Goal: Task Accomplishment & Management: Complete application form

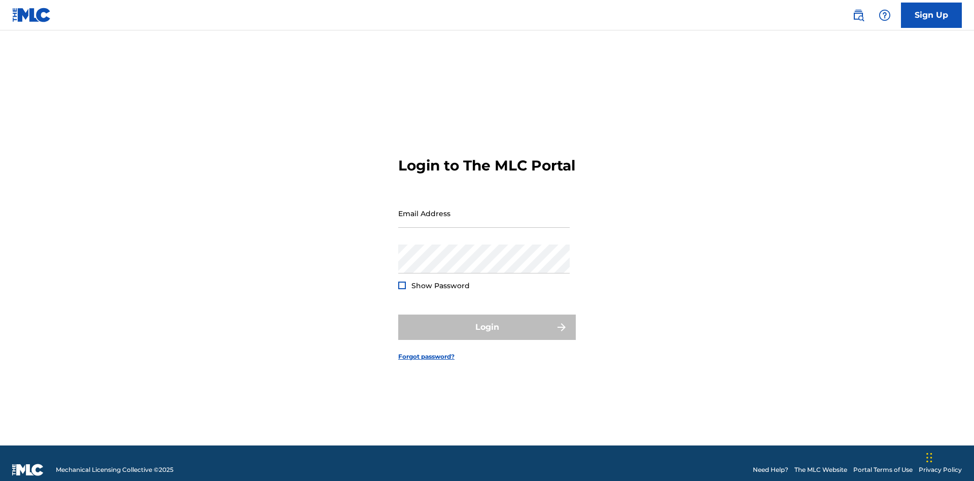
scroll to position [13, 0]
click at [484, 209] on input "Email Address" at bounding box center [484, 213] width 172 height 29
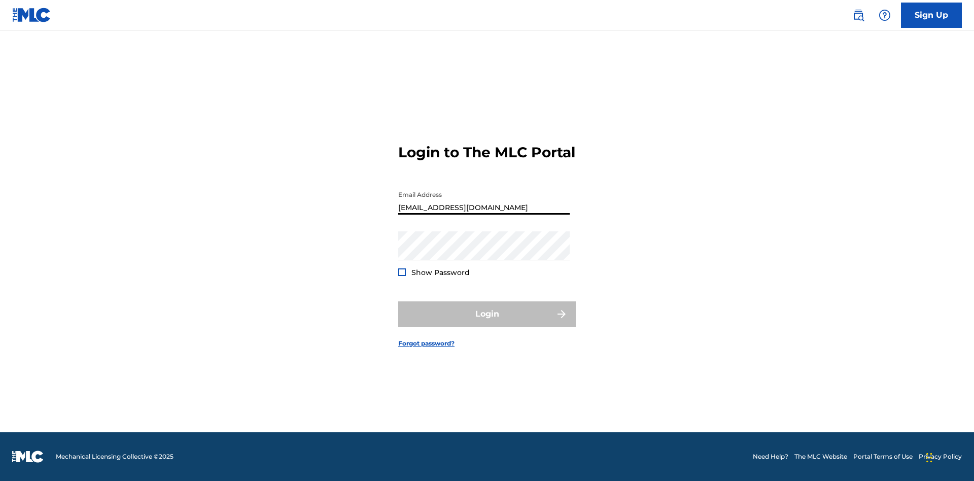
type input "Duke.McTesterson@gmail.com"
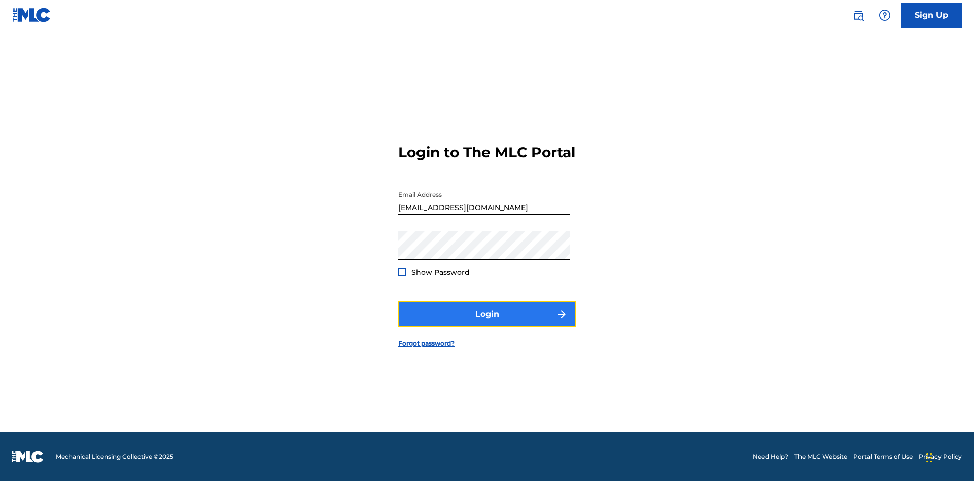
click at [487, 323] on button "Login" at bounding box center [487, 313] width 178 height 25
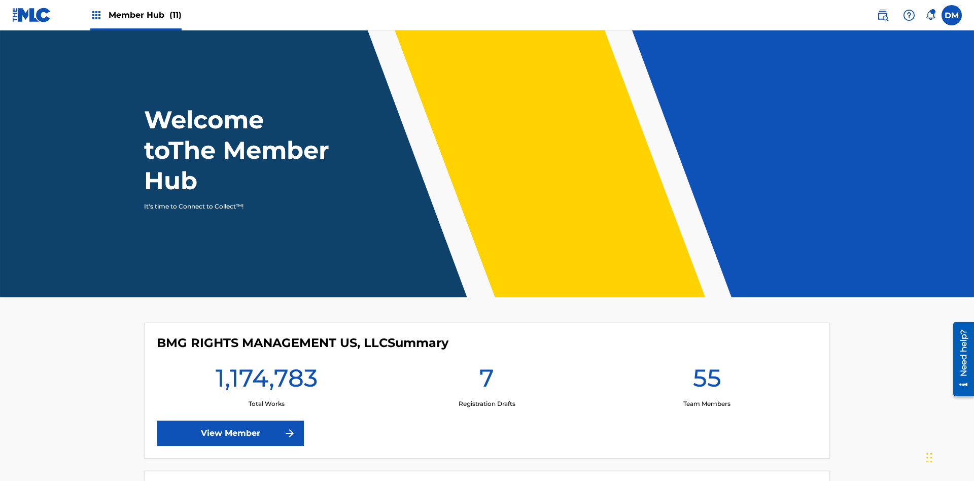
scroll to position [44, 0]
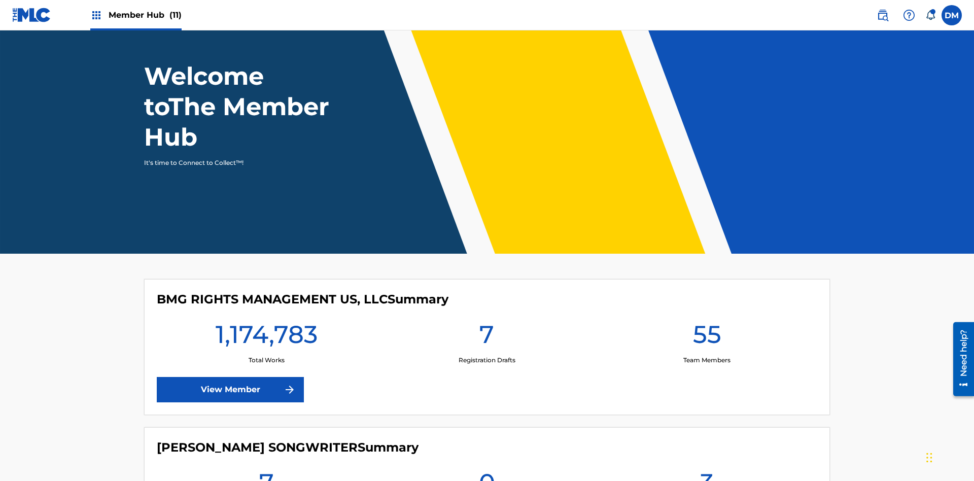
click at [136, 15] on span "Member Hub (11)" at bounding box center [145, 15] width 73 height 12
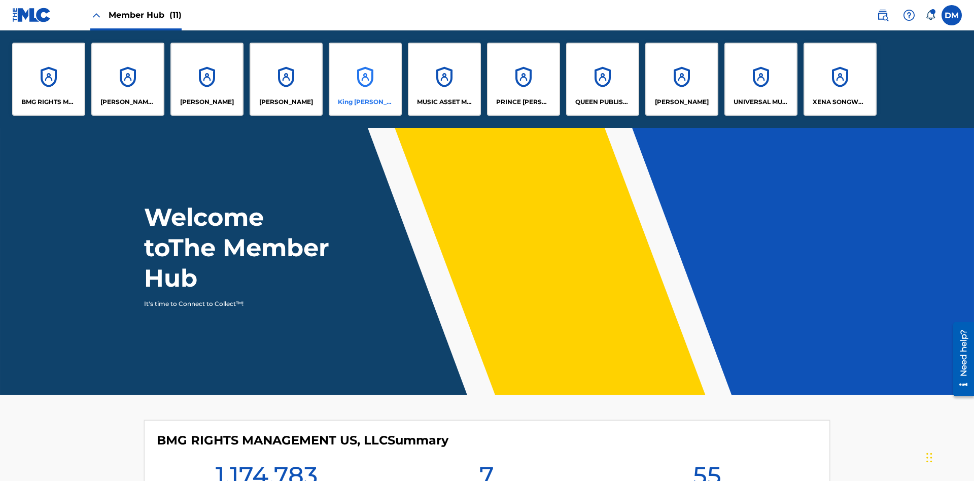
click at [365, 102] on p "King McTesterson" at bounding box center [365, 101] width 55 height 9
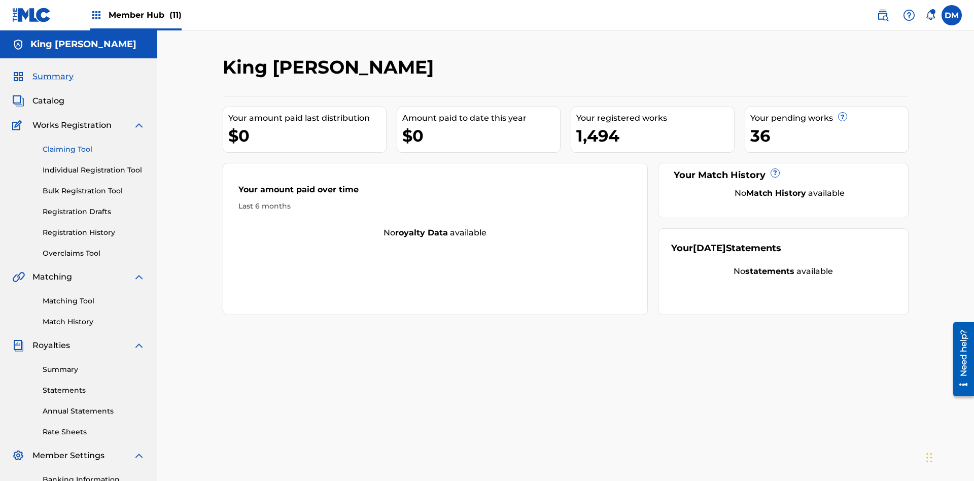
click at [94, 144] on link "Claiming Tool" at bounding box center [94, 149] width 103 height 11
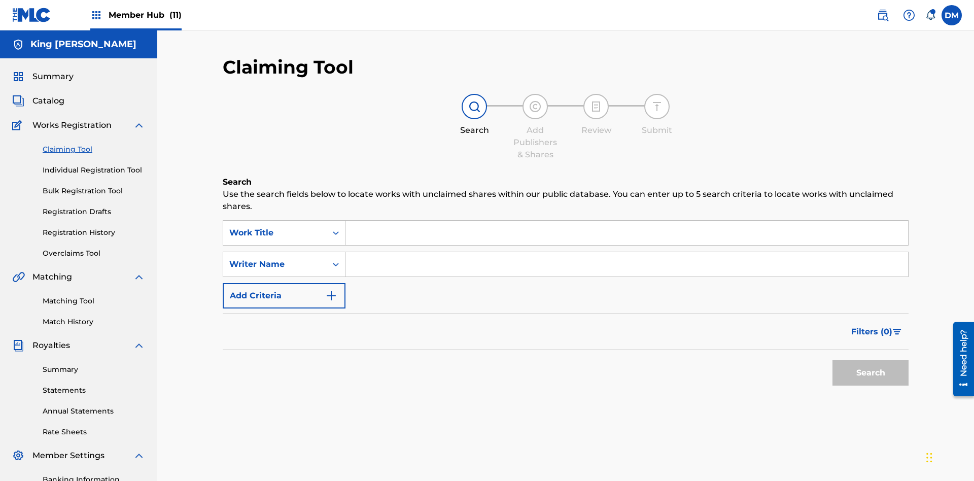
scroll to position [148, 0]
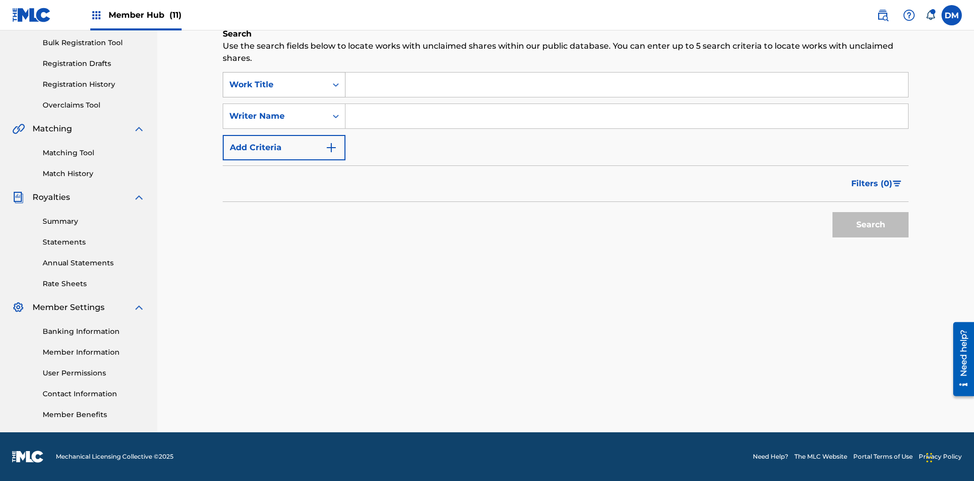
click at [275, 85] on div "Work Title" at bounding box center [274, 85] width 91 height 12
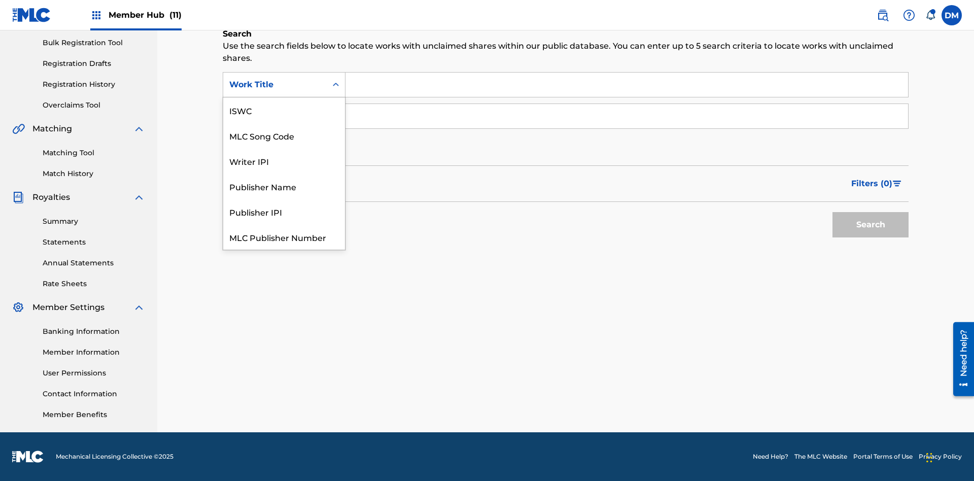
scroll to position [25, 0]
click at [284, 97] on div "ISWC" at bounding box center [284, 84] width 122 height 25
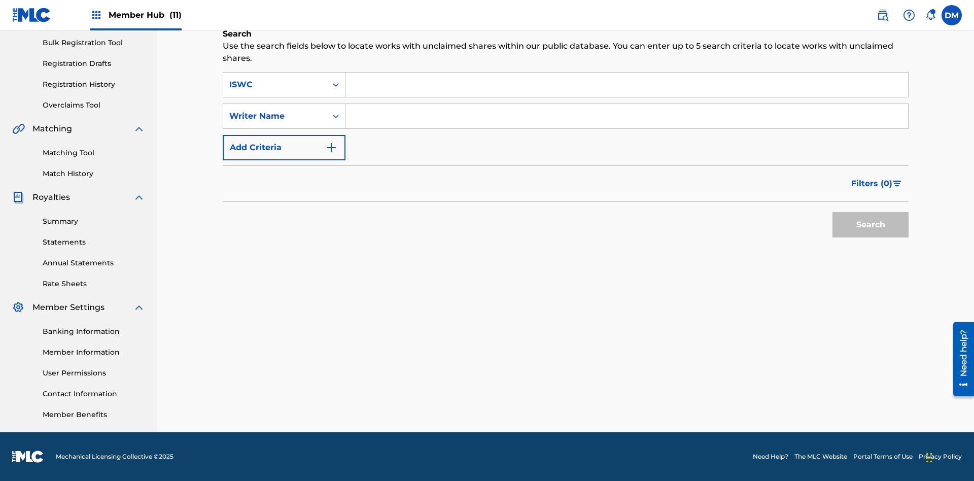
scroll to position [0, 0]
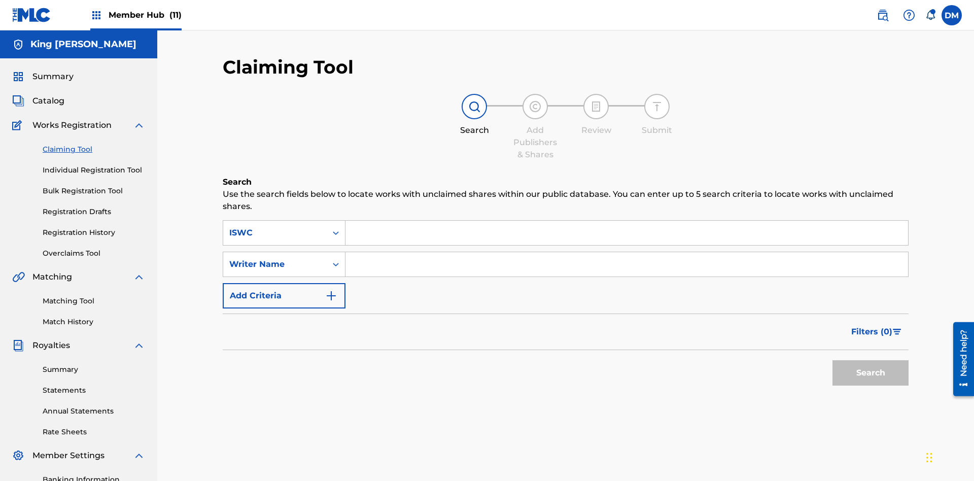
click at [627, 221] on input "Search Form" at bounding box center [627, 233] width 563 height 24
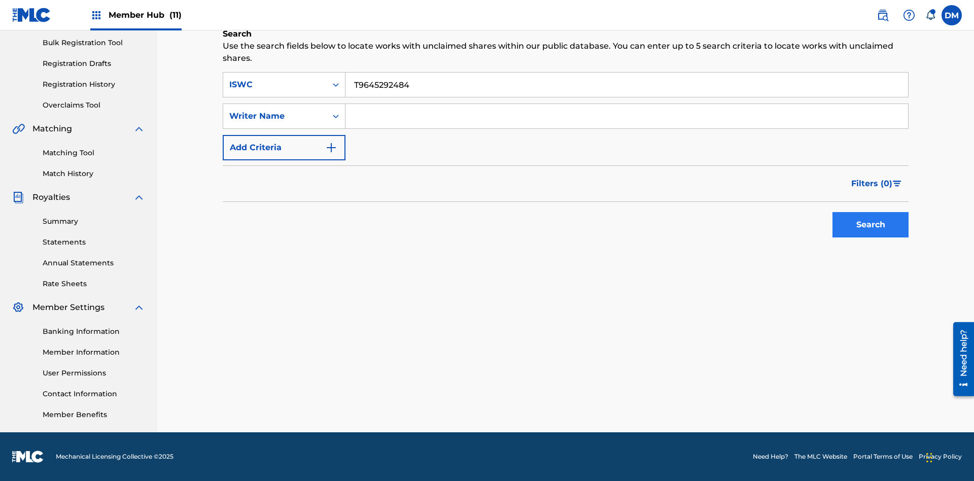
type input "T9645292484"
click at [871, 225] on button "Search" at bounding box center [871, 224] width 76 height 25
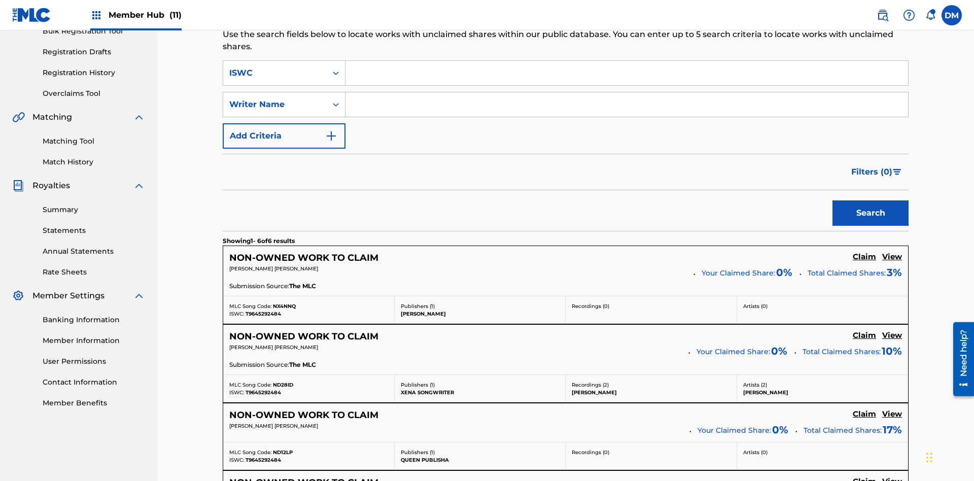
click at [627, 92] on input "Search Form" at bounding box center [627, 104] width 563 height 24
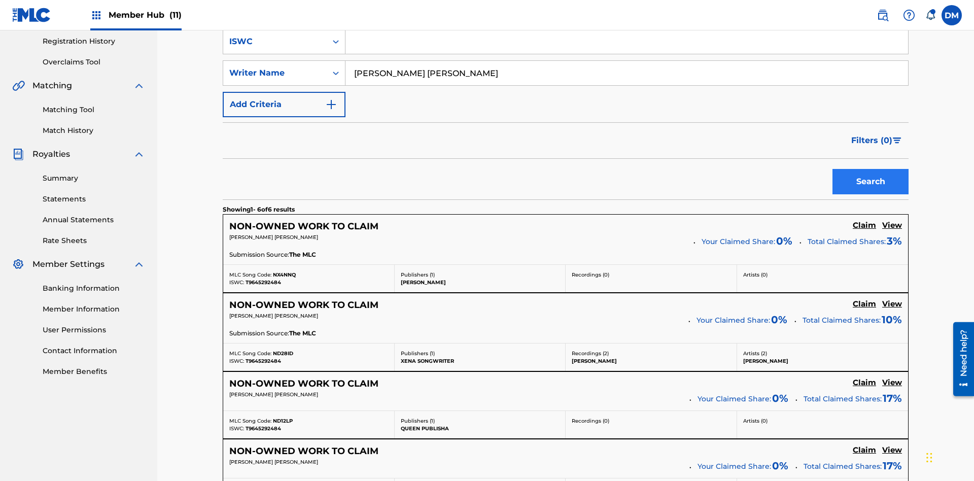
type input "TOM ZACHARY SEBASTIAN POHJOLA"
click at [871, 169] on button "Search" at bounding box center [871, 181] width 76 height 25
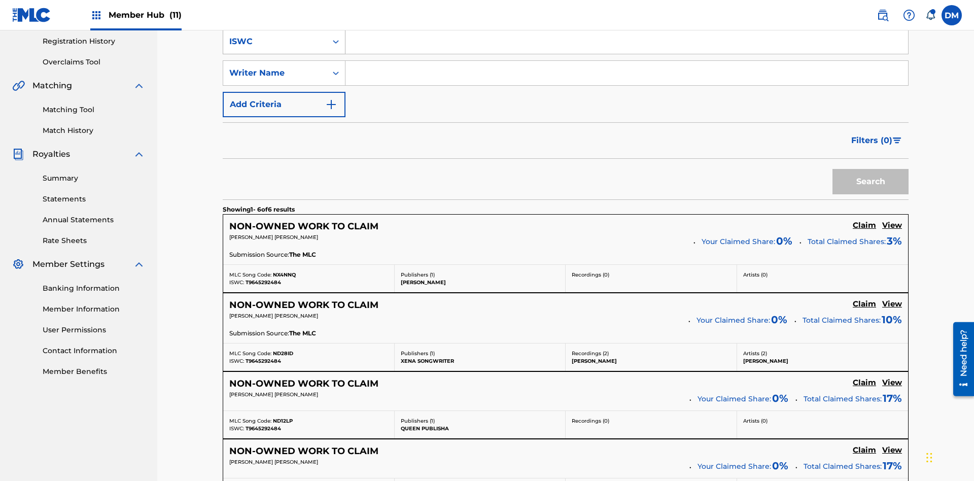
click at [275, 48] on div "ISWC" at bounding box center [274, 42] width 91 height 12
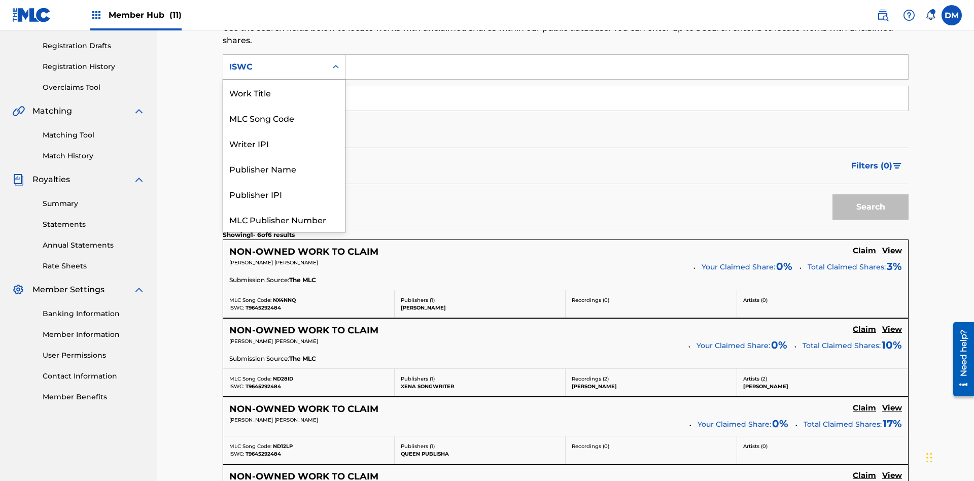
scroll to position [25, 0]
click at [284, 80] on div "Work Title" at bounding box center [284, 66] width 122 height 25
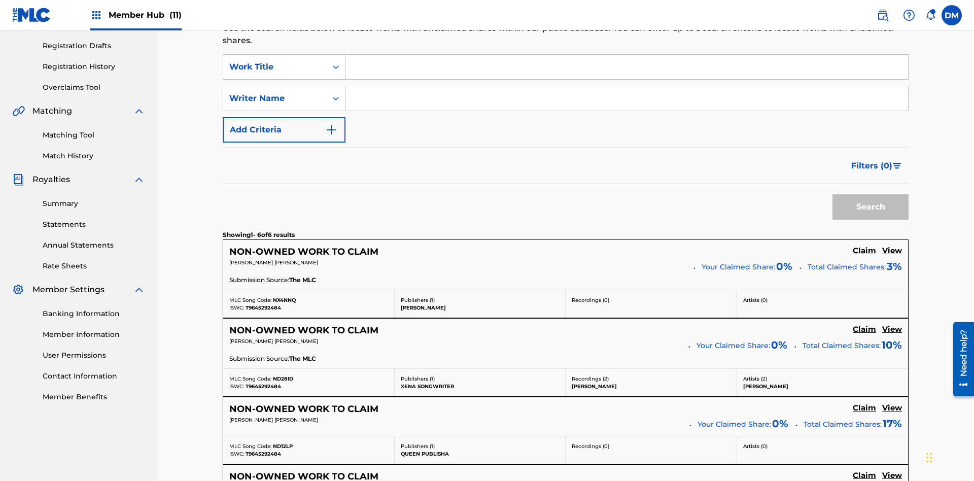
scroll to position [0, 0]
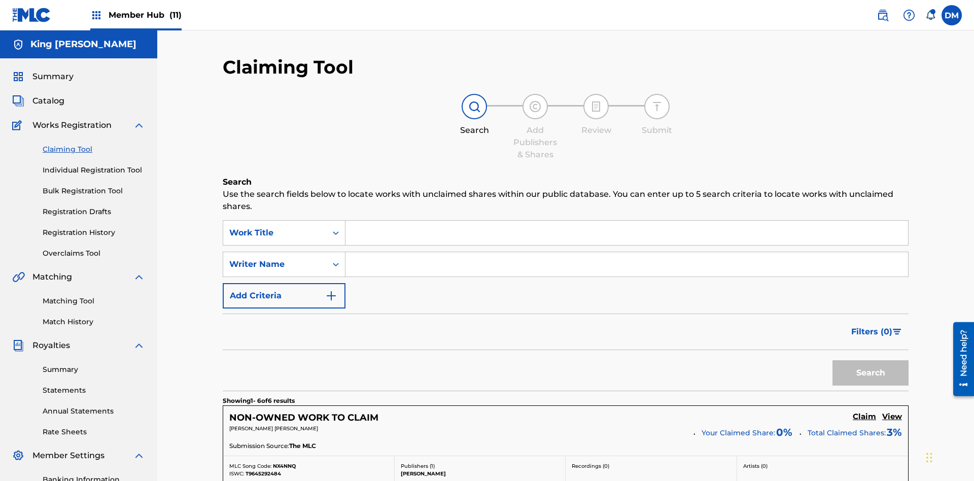
click at [627, 221] on input "Search Form" at bounding box center [627, 233] width 563 height 24
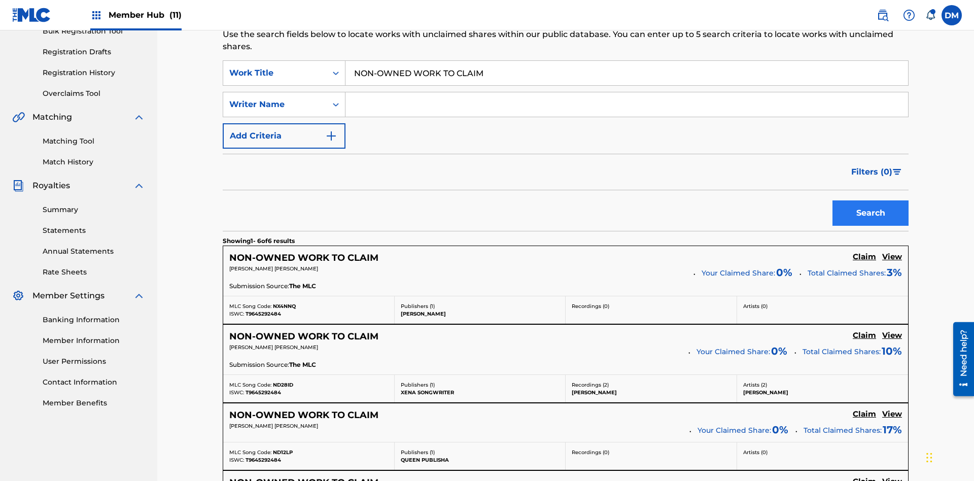
type input "NON-OWNED WORK TO CLAIM"
click at [871, 200] on button "Search" at bounding box center [871, 212] width 76 height 25
click at [627, 73] on input "NON-OWNED WORK TO CLAIM" at bounding box center [627, 73] width 563 height 24
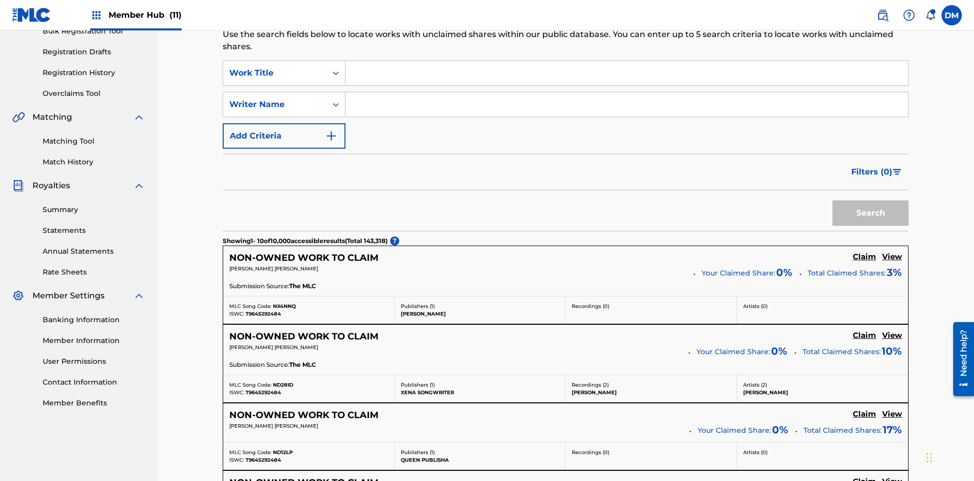
scroll to position [166, 0]
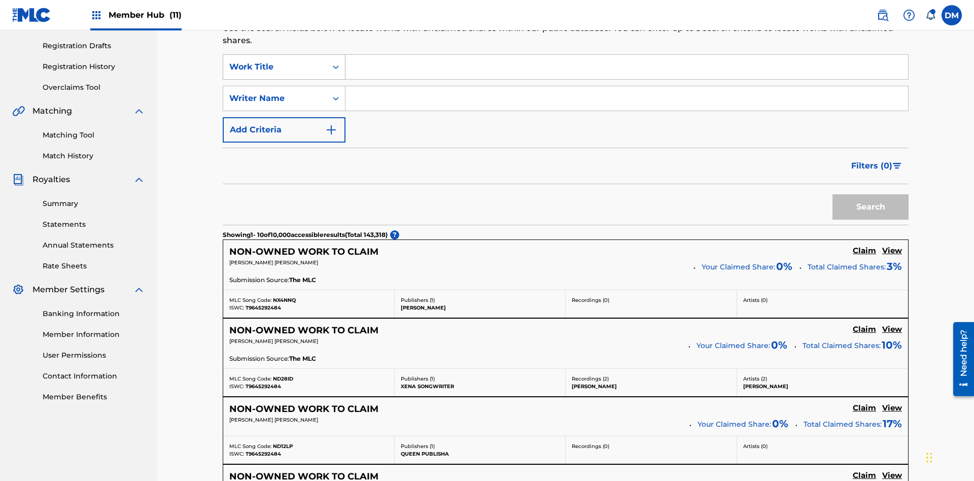
click at [275, 67] on div "Work Title" at bounding box center [274, 67] width 91 height 12
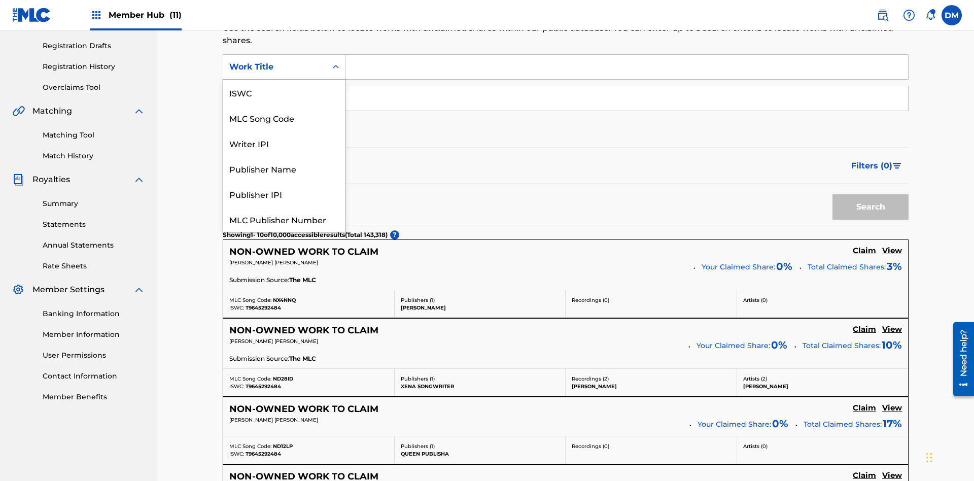
scroll to position [25, 0]
click at [284, 92] on div "MLC Song Code" at bounding box center [284, 92] width 122 height 25
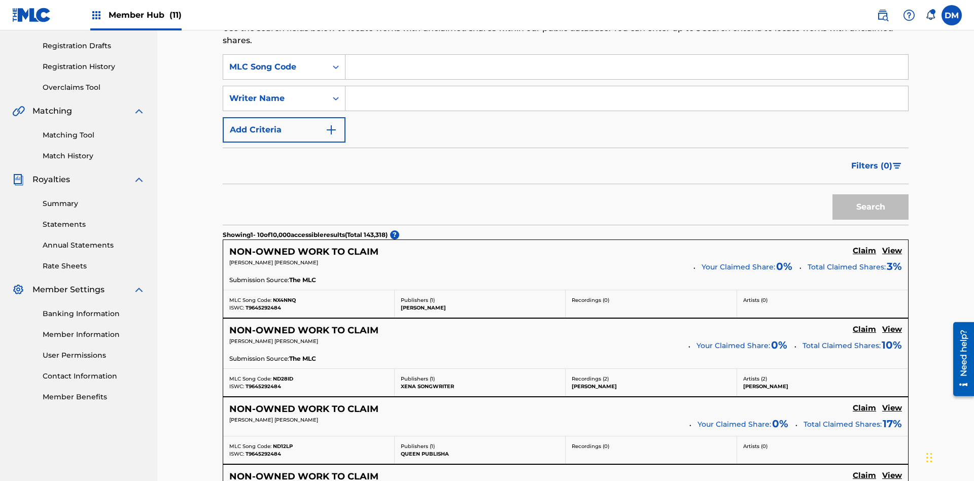
click at [627, 73] on input "Search Form" at bounding box center [627, 67] width 563 height 24
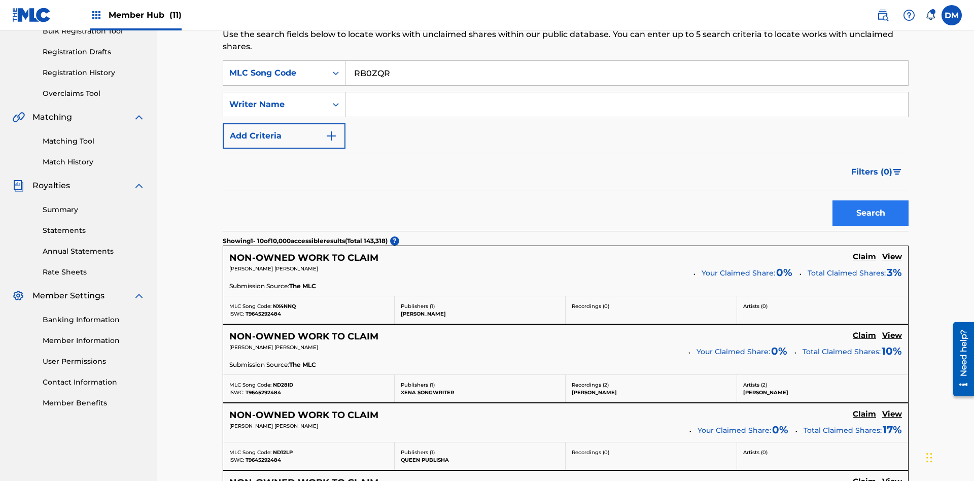
type input "RB0ZQR"
click at [871, 200] on button "Search" at bounding box center [871, 212] width 76 height 25
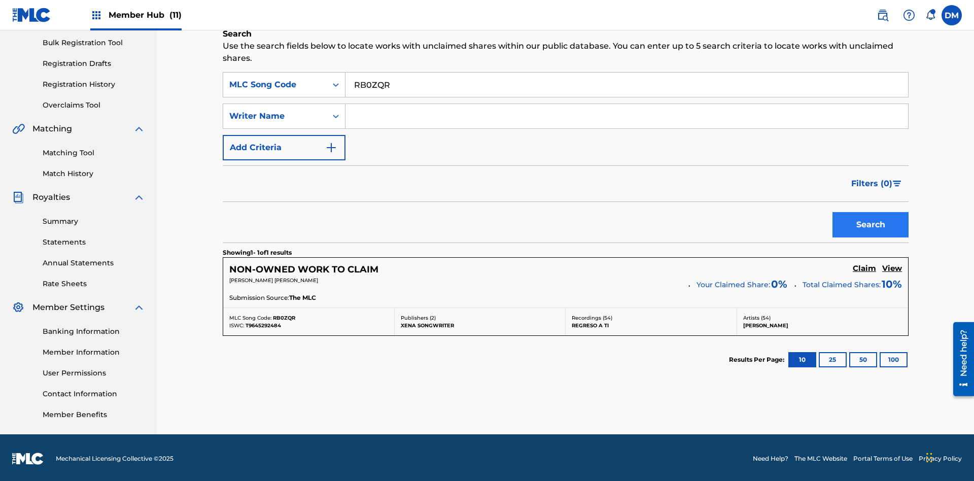
scroll to position [150, 0]
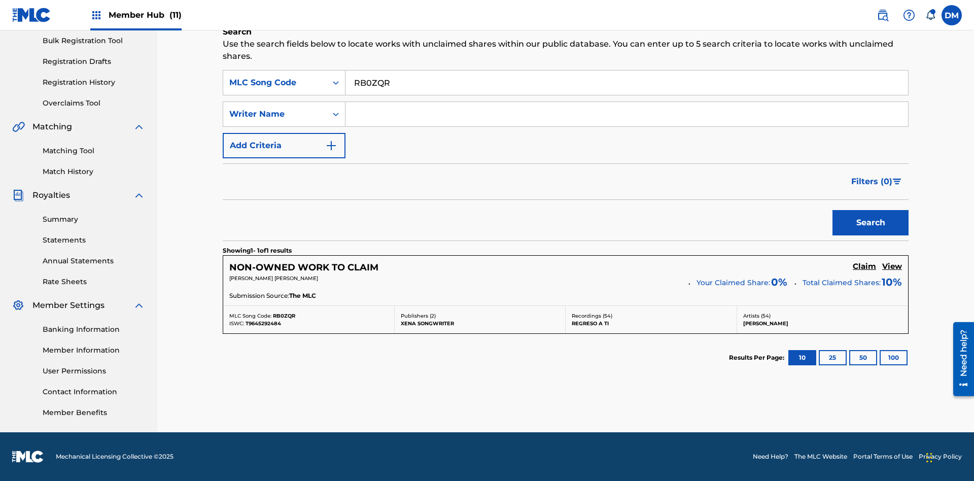
click at [627, 83] on input "RB0ZQR" at bounding box center [627, 83] width 563 height 24
click at [275, 83] on div "MLC Song Code" at bounding box center [274, 83] width 91 height 12
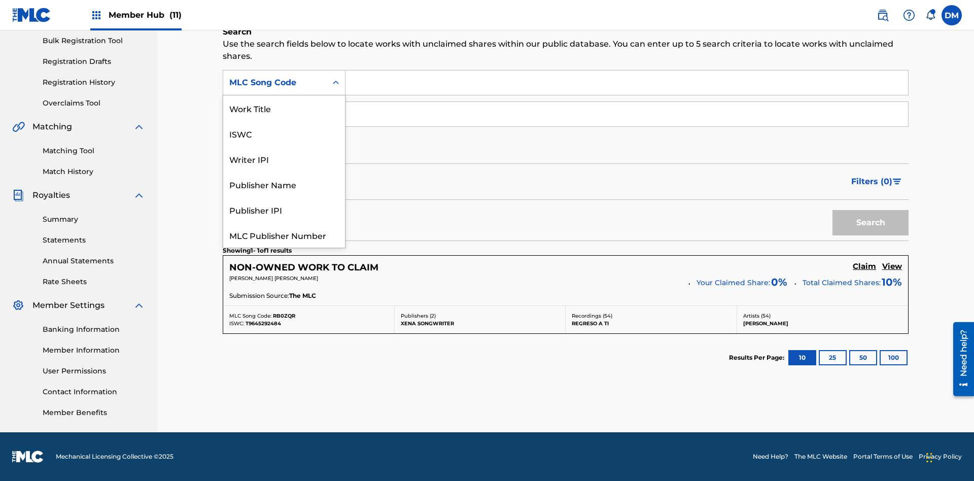
scroll to position [25, 0]
click at [284, 133] on div "Writer IPI" at bounding box center [284, 133] width 122 height 25
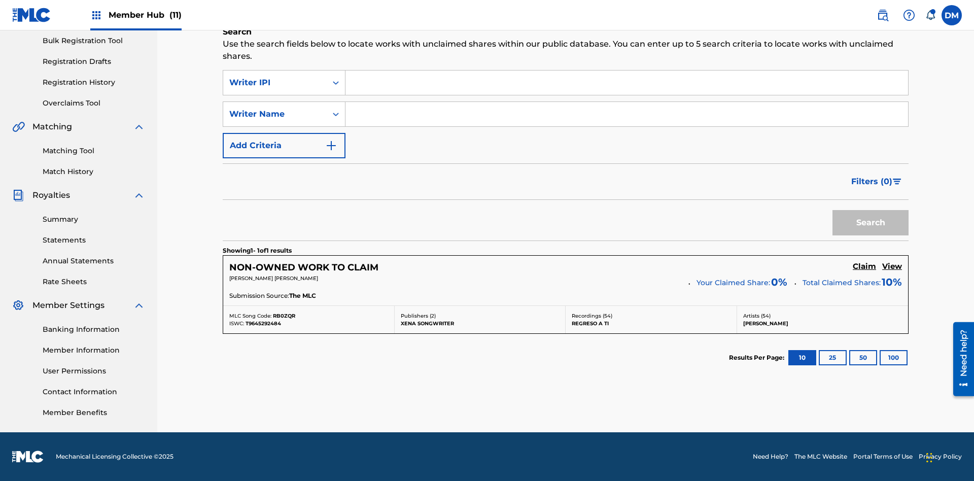
click at [627, 83] on input "Search Form" at bounding box center [627, 83] width 563 height 24
type input "00369275519"
click at [871, 223] on button "Search" at bounding box center [871, 222] width 76 height 25
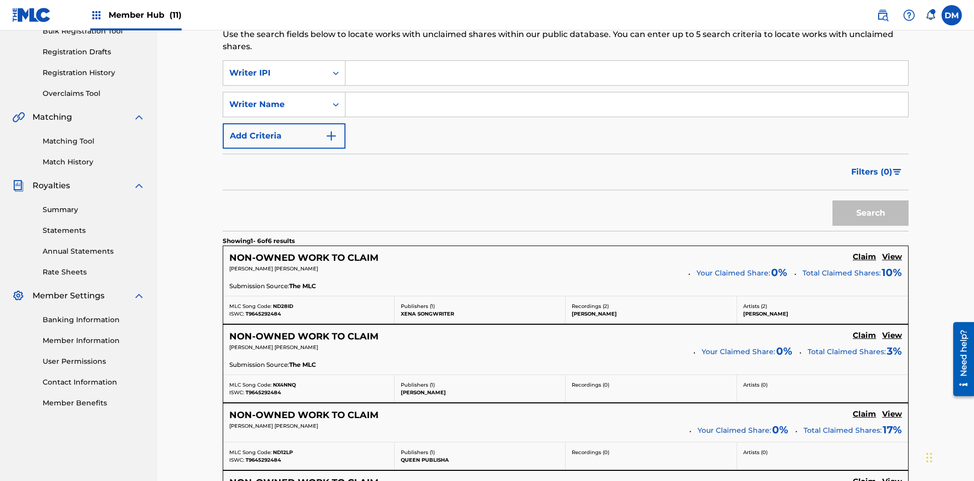
scroll to position [166, 0]
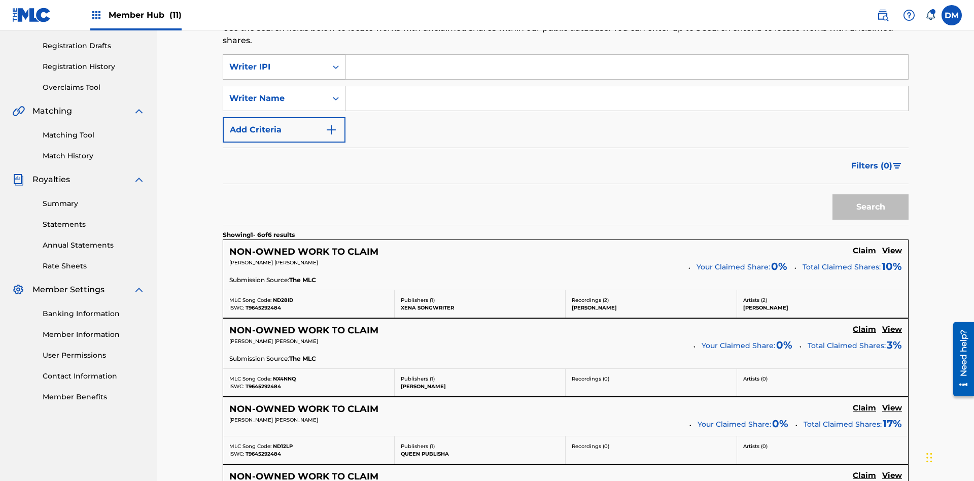
click at [275, 67] on div "Writer IPI" at bounding box center [274, 67] width 91 height 12
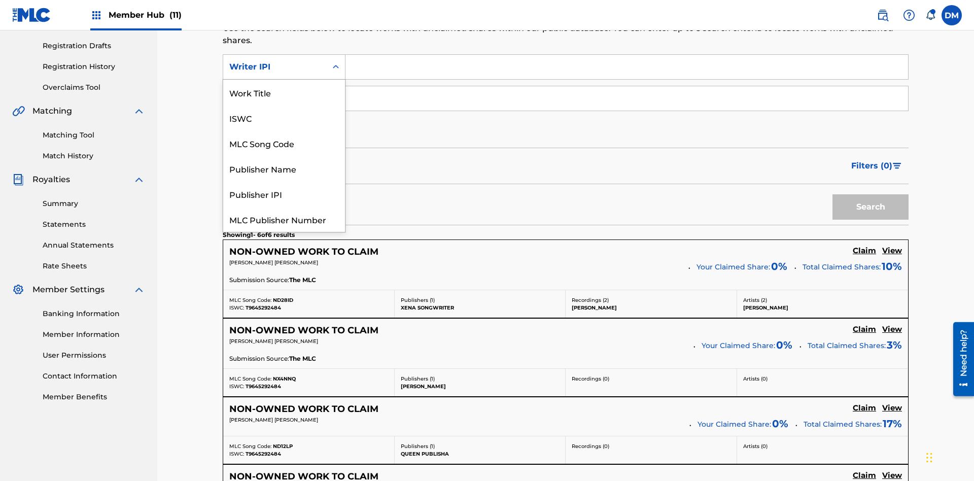
scroll to position [25, 0]
click at [284, 143] on div "Publisher Name" at bounding box center [284, 142] width 122 height 25
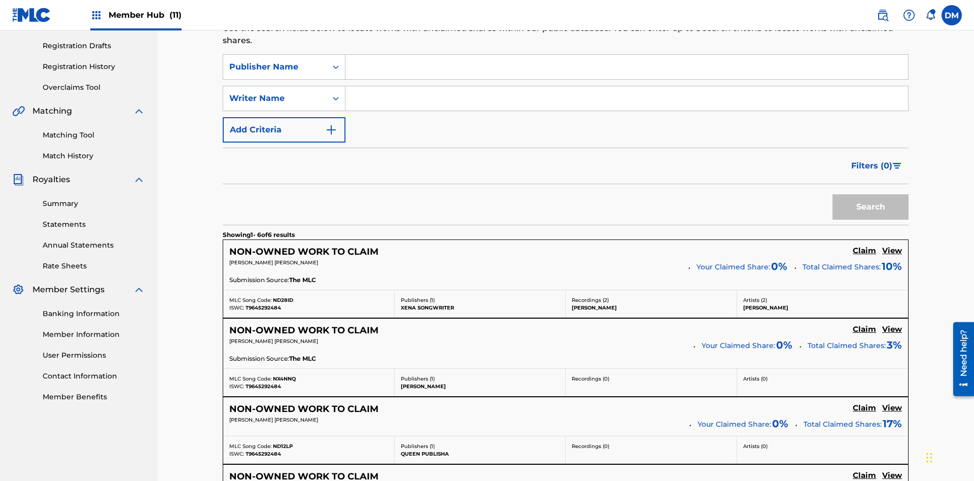
click at [627, 73] on input "Search Form" at bounding box center [627, 67] width 563 height 24
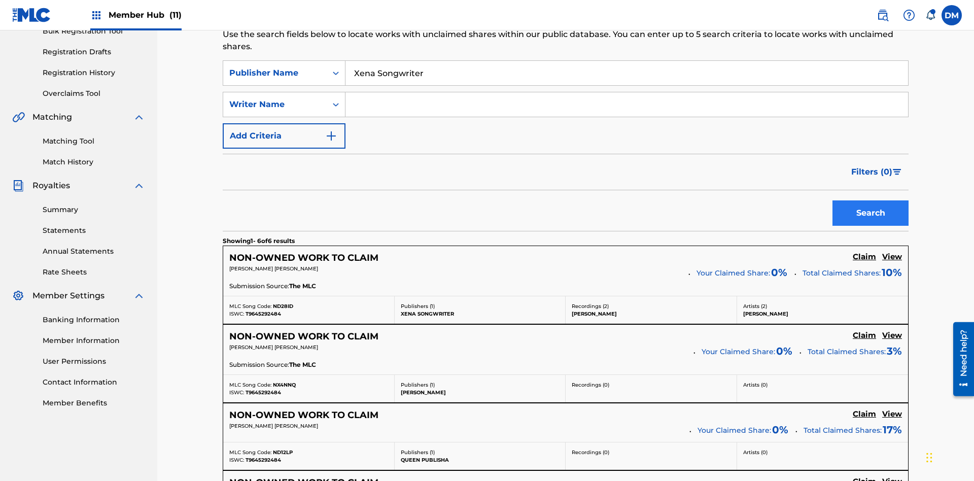
type input "Xena Songwriter"
click at [871, 200] on button "Search" at bounding box center [871, 212] width 76 height 25
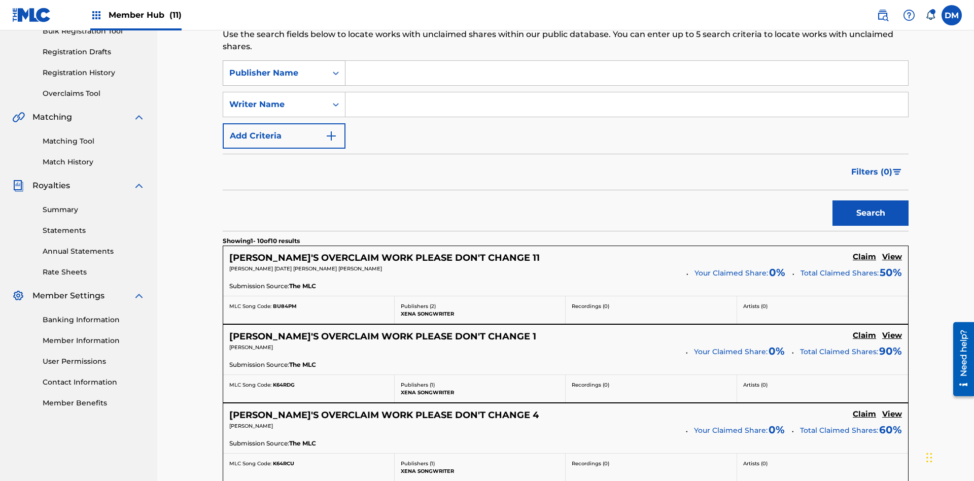
click at [275, 67] on div "Publisher Name" at bounding box center [274, 73] width 91 height 12
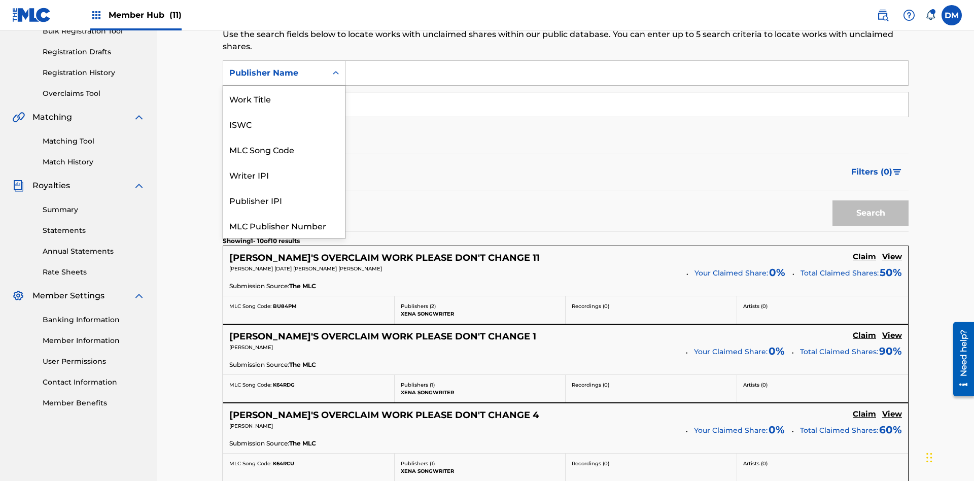
click at [284, 187] on div "Publisher IPI" at bounding box center [284, 199] width 122 height 25
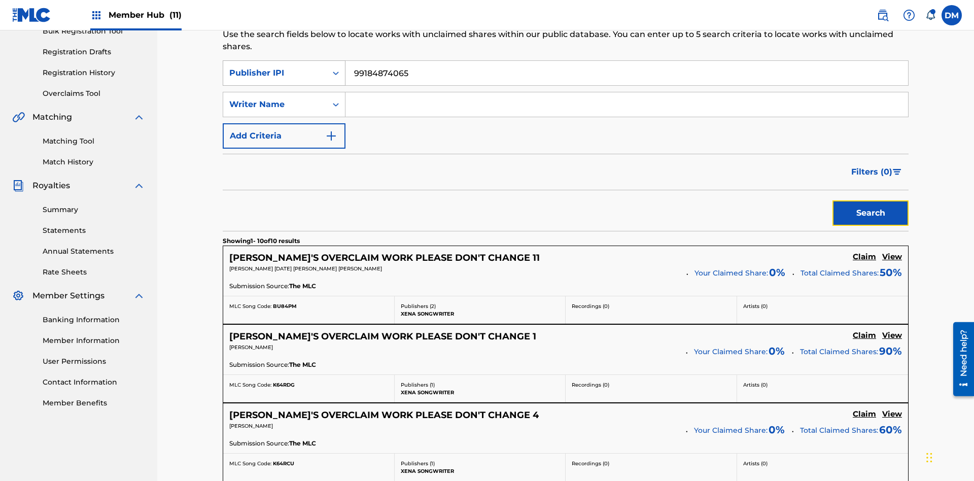
click at [871, 200] on button "Search" at bounding box center [871, 212] width 76 height 25
click at [627, 73] on input "99184874065" at bounding box center [627, 73] width 563 height 24
click at [275, 67] on div "Publisher IPI" at bounding box center [274, 73] width 91 height 12
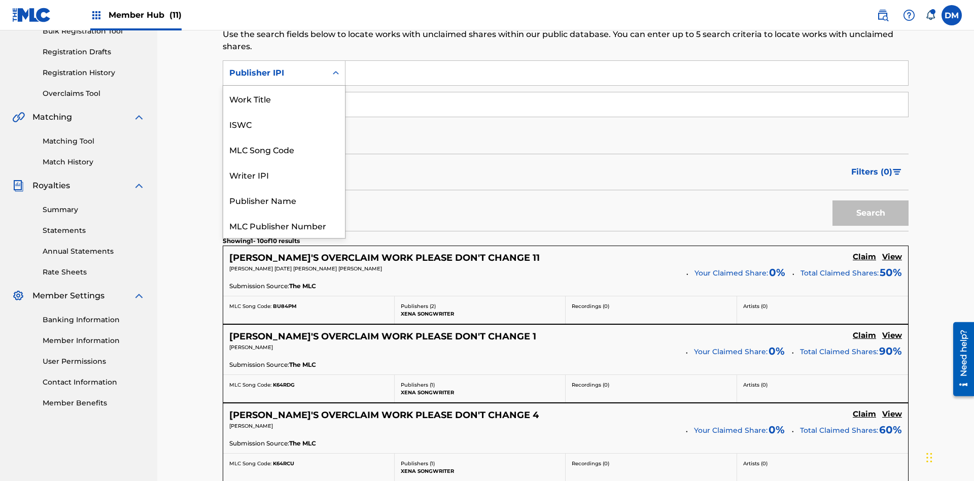
click at [284, 213] on div "MLC Publisher Number" at bounding box center [284, 225] width 122 height 25
click at [871, 200] on button "Search" at bounding box center [871, 212] width 76 height 25
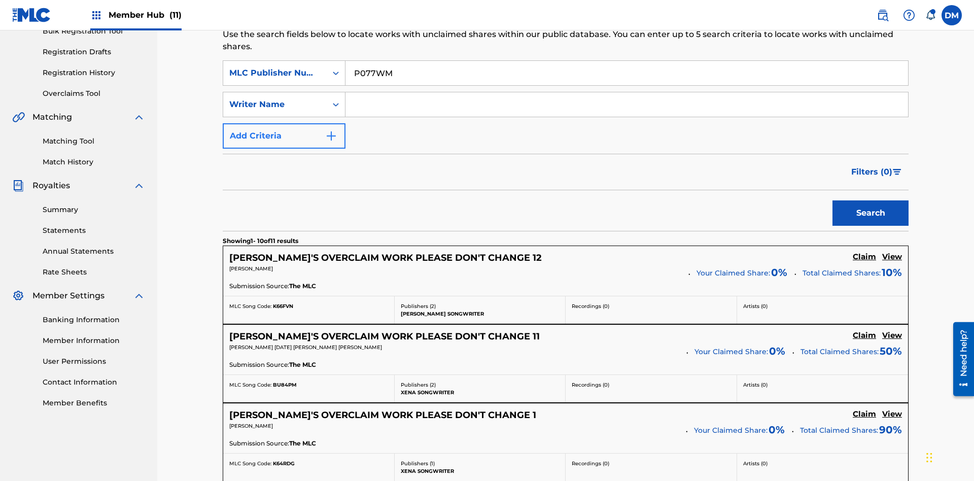
click at [627, 73] on input "P077WM" at bounding box center [627, 73] width 563 height 24
click at [284, 123] on button "Add Criteria" at bounding box center [284, 135] width 123 height 25
click at [275, 67] on div "MLC Publisher Number" at bounding box center [274, 73] width 91 height 12
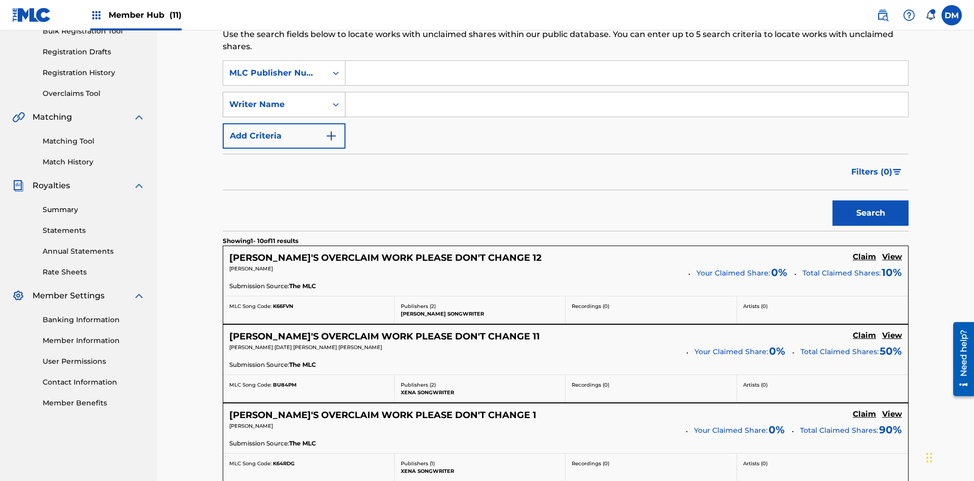
click at [275, 98] on div "Writer Name" at bounding box center [274, 104] width 91 height 12
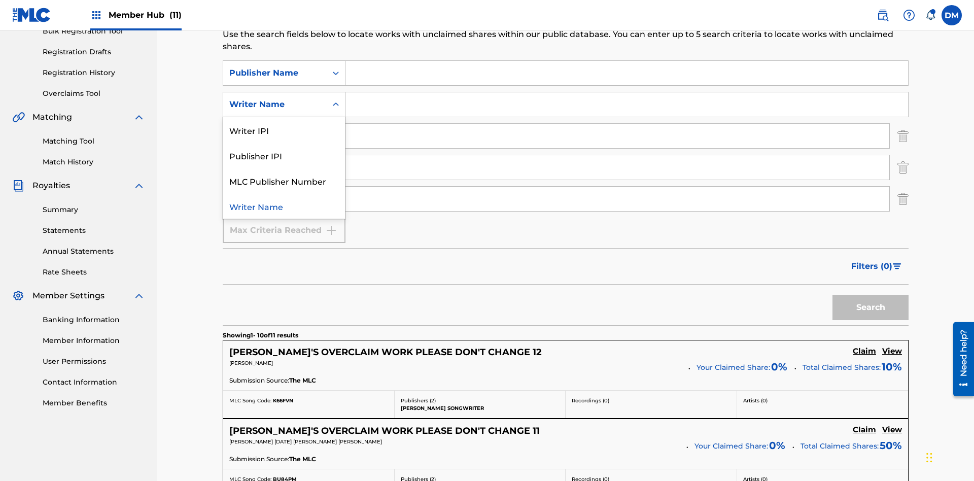
click at [284, 143] on div "Publisher IPI" at bounding box center [284, 155] width 122 height 25
click at [627, 73] on input "Search Form" at bounding box center [627, 73] width 563 height 24
type input "Xena Songwriter"
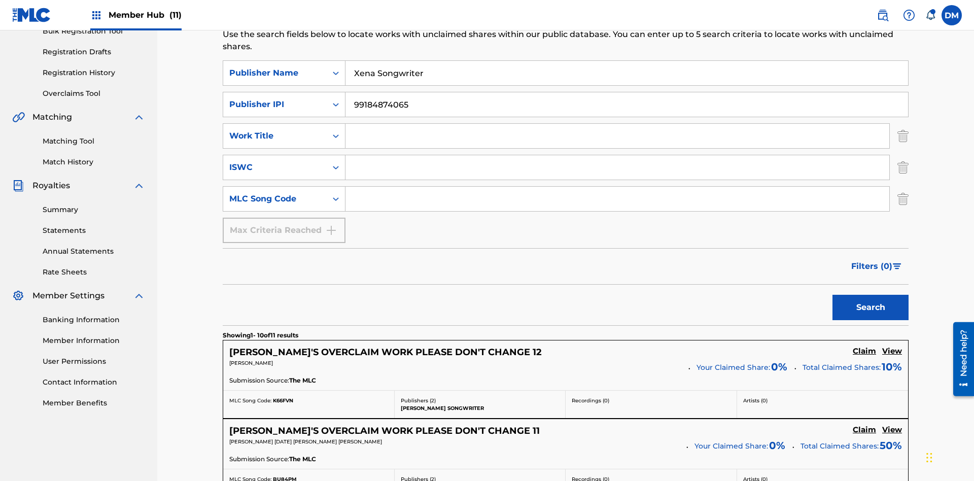
click at [618, 124] on input "Search Form" at bounding box center [618, 136] width 544 height 24
click at [618, 155] on input "Search Form" at bounding box center [618, 167] width 544 height 24
click at [618, 187] on input "Search Form" at bounding box center [618, 199] width 544 height 24
type input "RB0ZQR"
click at [871, 295] on button "Search" at bounding box center [871, 307] width 76 height 25
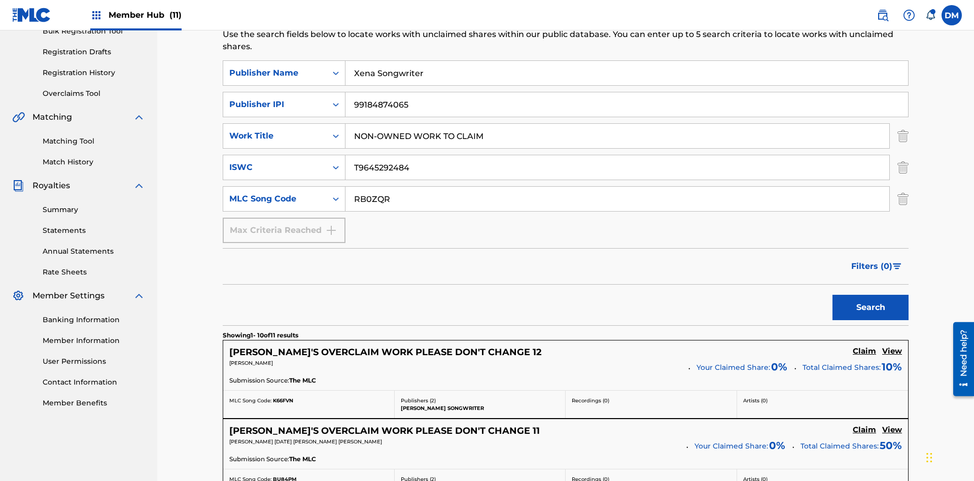
click at [903, 123] on img "Search Form" at bounding box center [903, 135] width 11 height 25
click at [903, 155] on img "Search Form" at bounding box center [903, 167] width 11 height 25
click at [618, 187] on input "RB0ZQR" at bounding box center [618, 199] width 544 height 24
click at [627, 73] on input "Xena Songwriter" at bounding box center [627, 73] width 563 height 24
click at [627, 92] on input "99184874065" at bounding box center [627, 104] width 563 height 24
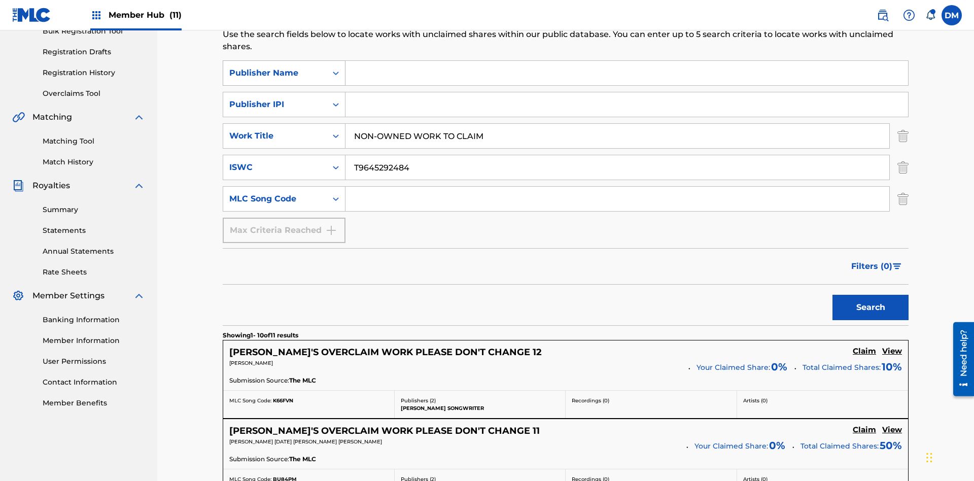
click at [275, 67] on div "Publisher Name" at bounding box center [274, 73] width 91 height 12
